Goal: Check status: Check status

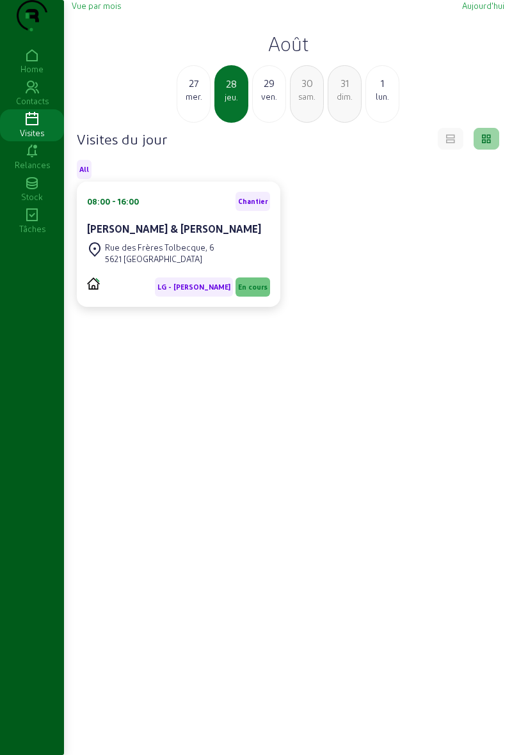
click at [265, 102] on div "ven." at bounding box center [269, 97] width 33 height 12
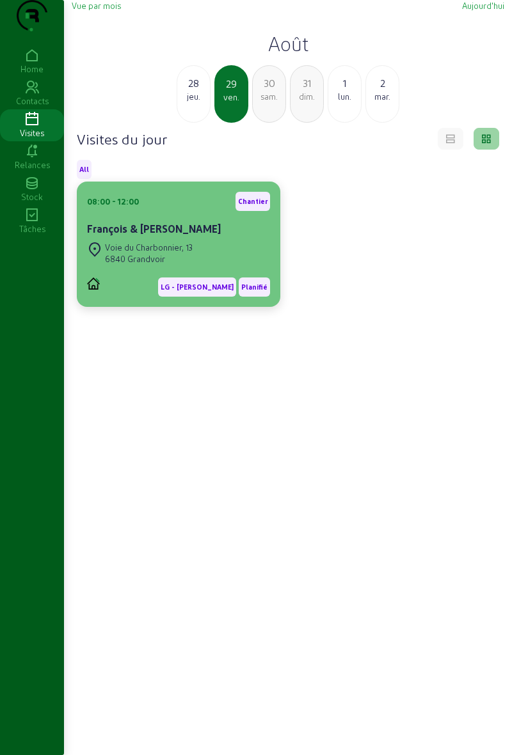
click at [117, 266] on div "Voie du Charbonnier, 13 6840 Grandvoir" at bounding box center [140, 253] width 106 height 28
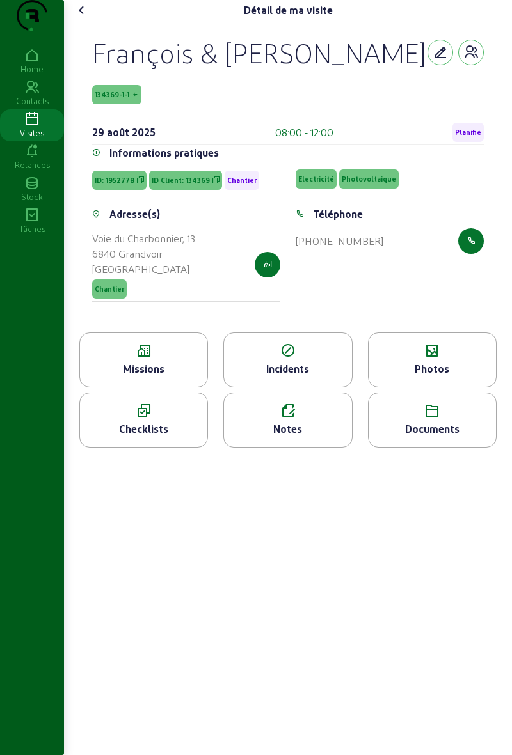
click at [81, 18] on icon at bounding box center [81, 10] width 15 height 15
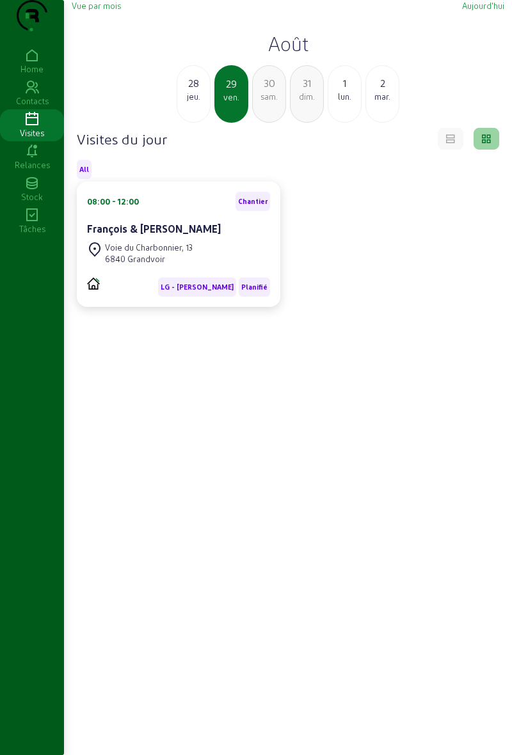
click at [189, 102] on div "jeu." at bounding box center [193, 97] width 33 height 12
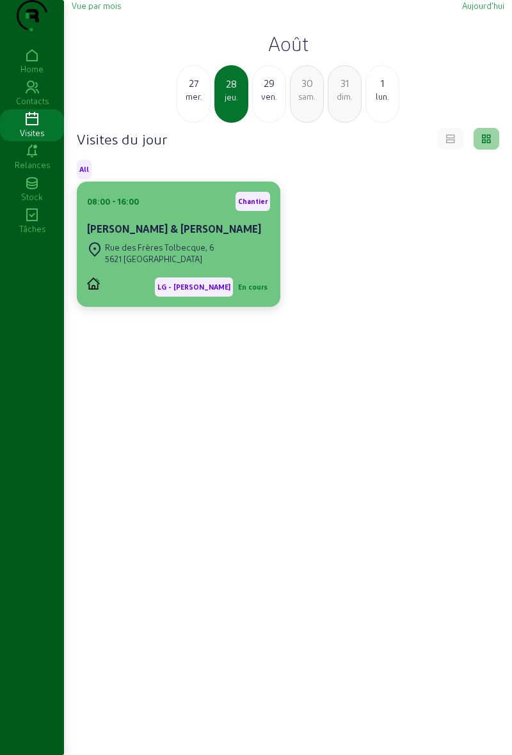
click at [264, 297] on span "En cours" at bounding box center [252, 287] width 35 height 19
click at [238, 267] on div "[STREET_ADDRESS]" at bounding box center [178, 253] width 183 height 28
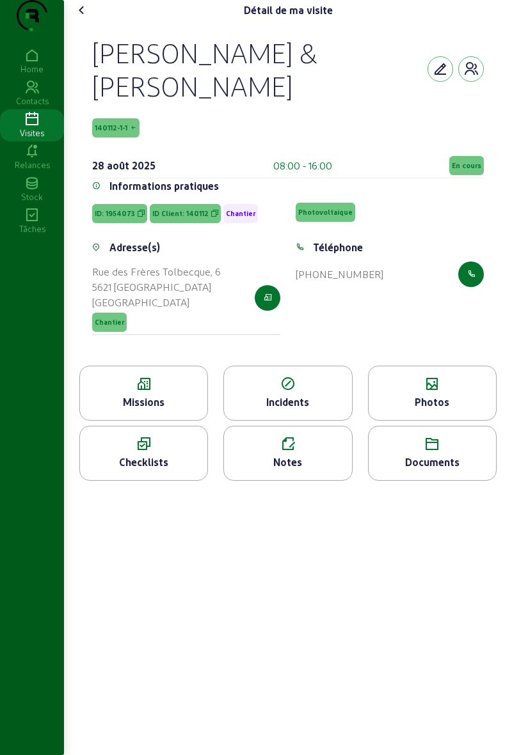
click at [466, 170] on span "En cours" at bounding box center [465, 165] width 29 height 9
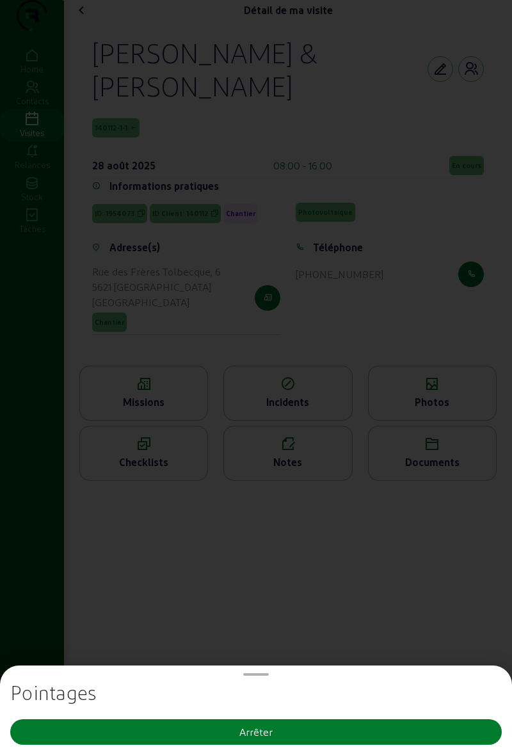
click at [356, 737] on button "Arrêter" at bounding box center [255, 732] width 491 height 26
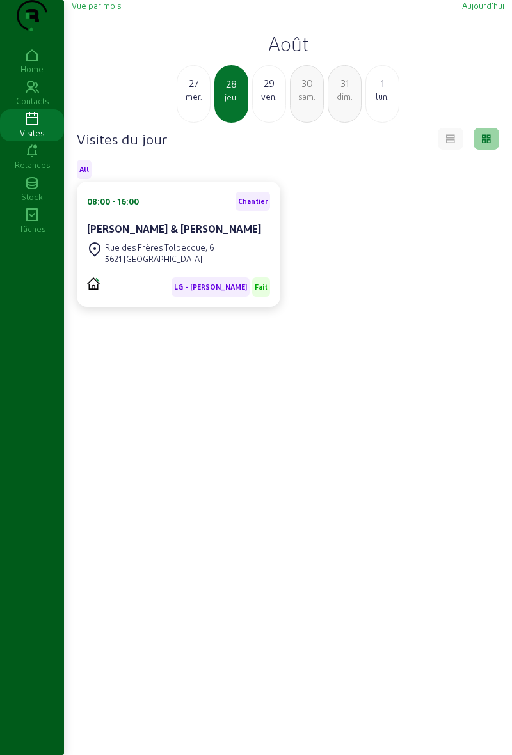
click at [272, 102] on div "ven." at bounding box center [269, 97] width 33 height 12
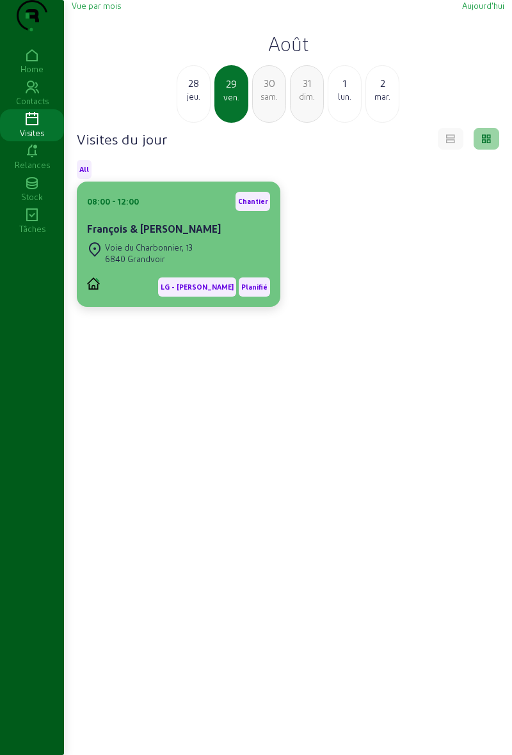
click at [192, 237] on div "François & [PERSON_NAME]" at bounding box center [178, 228] width 183 height 15
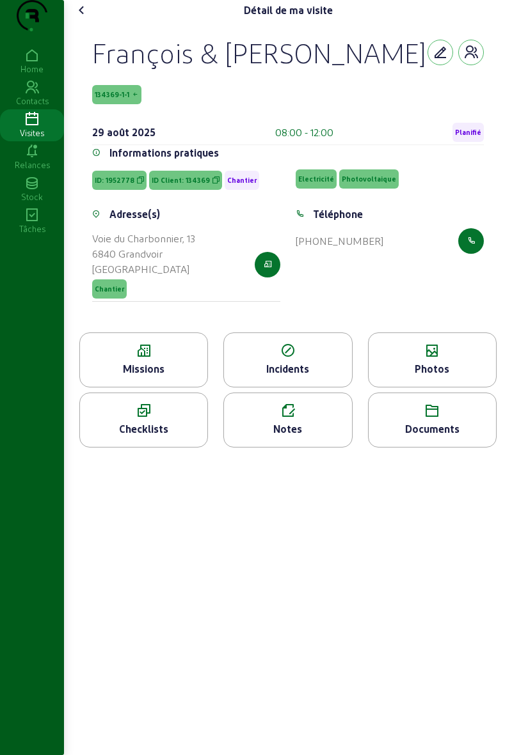
click at [444, 359] on icon at bounding box center [431, 350] width 127 height 15
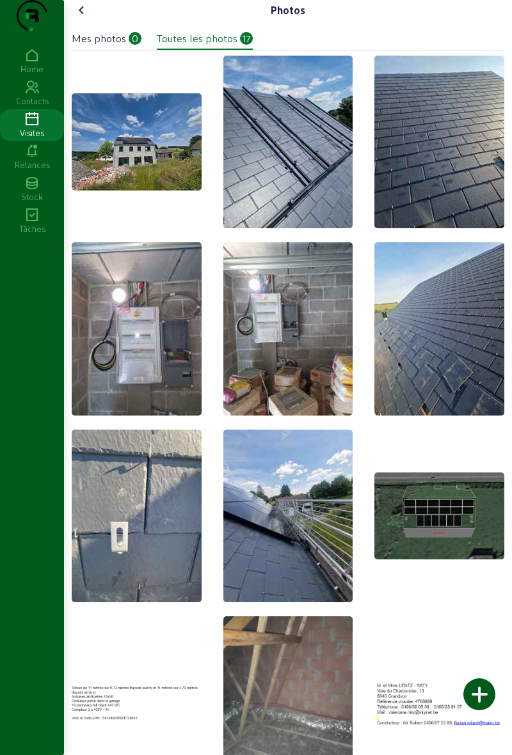
click at [83, 18] on icon at bounding box center [81, 10] width 15 height 15
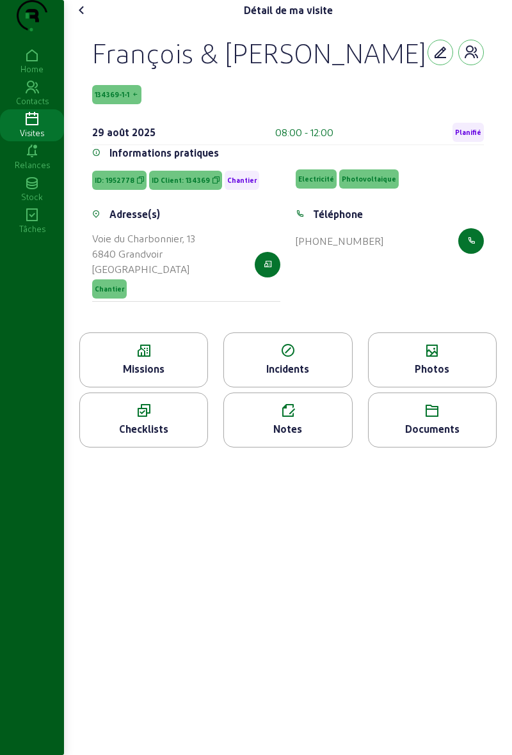
click at [446, 359] on icon at bounding box center [431, 350] width 127 height 15
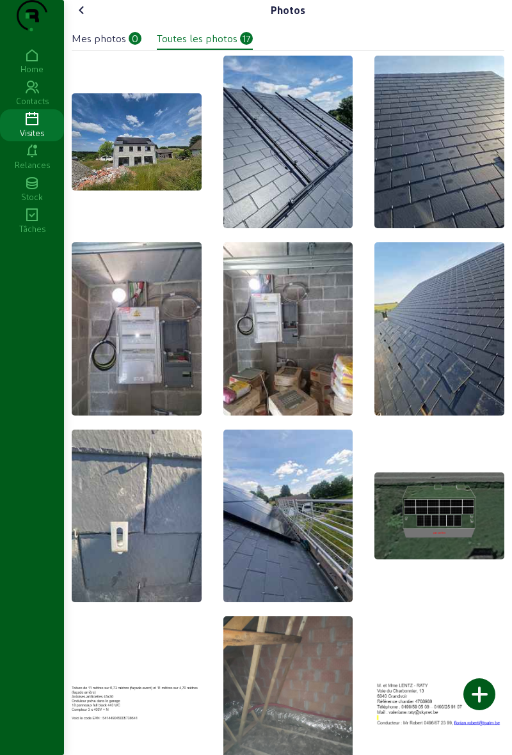
click at [140, 180] on img at bounding box center [137, 141] width 130 height 97
